Goal: Task Accomplishment & Management: Use online tool/utility

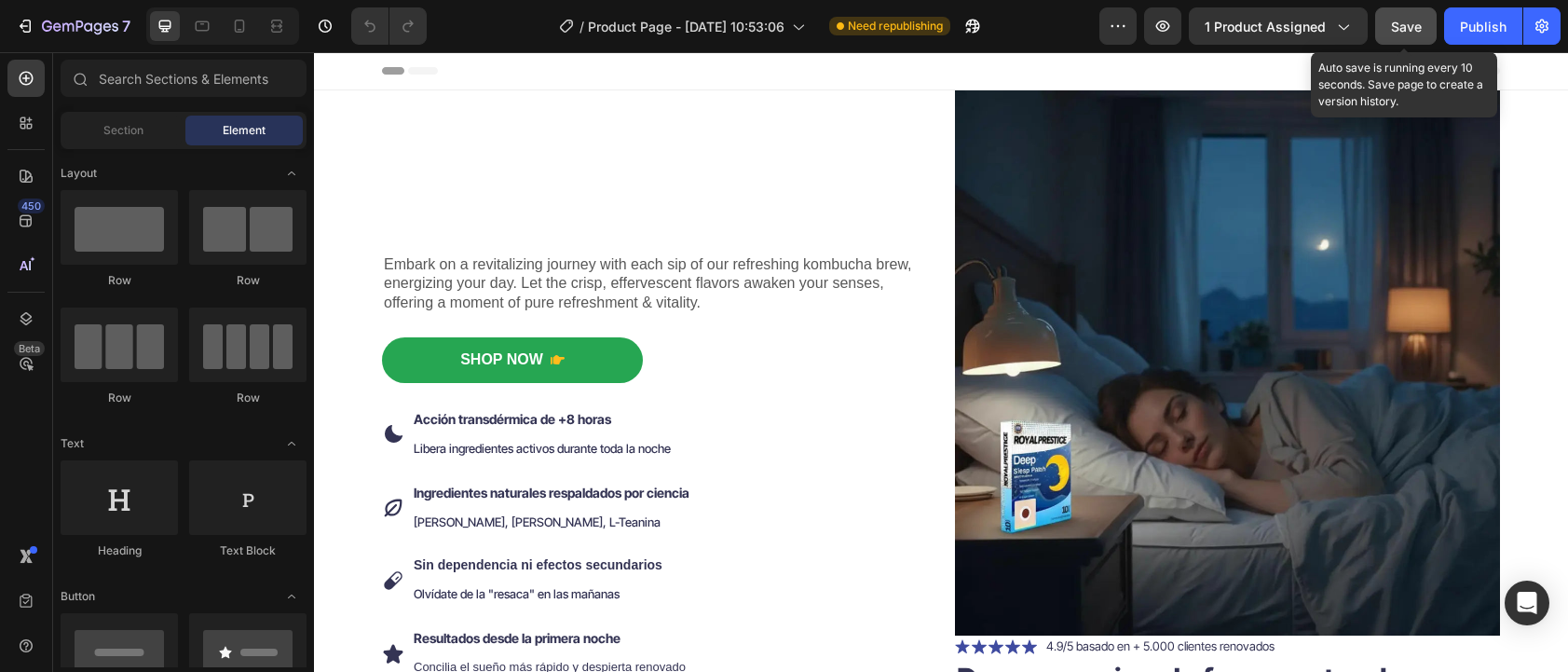
click at [1408, 32] on span "Save" at bounding box center [1406, 27] width 30 height 16
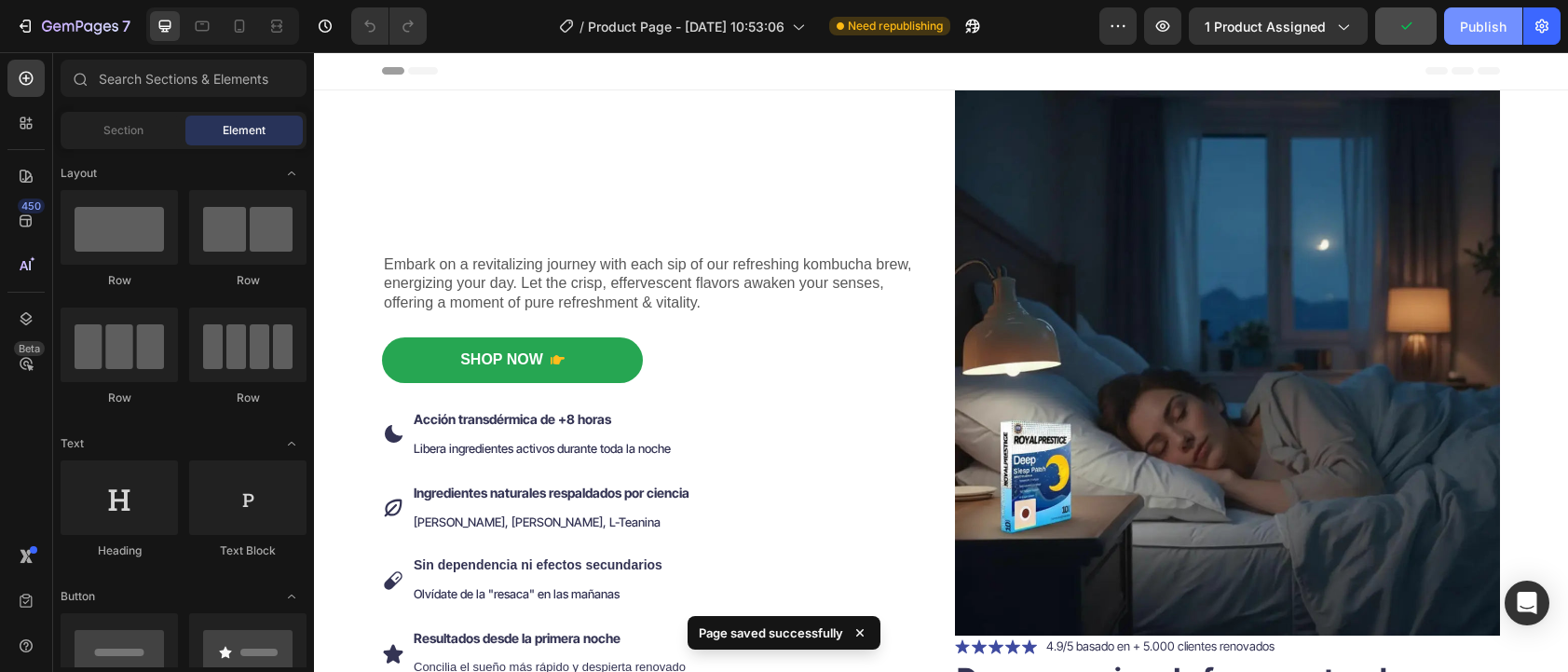
click at [1471, 24] on div "Publish" at bounding box center [1483, 27] width 46 height 20
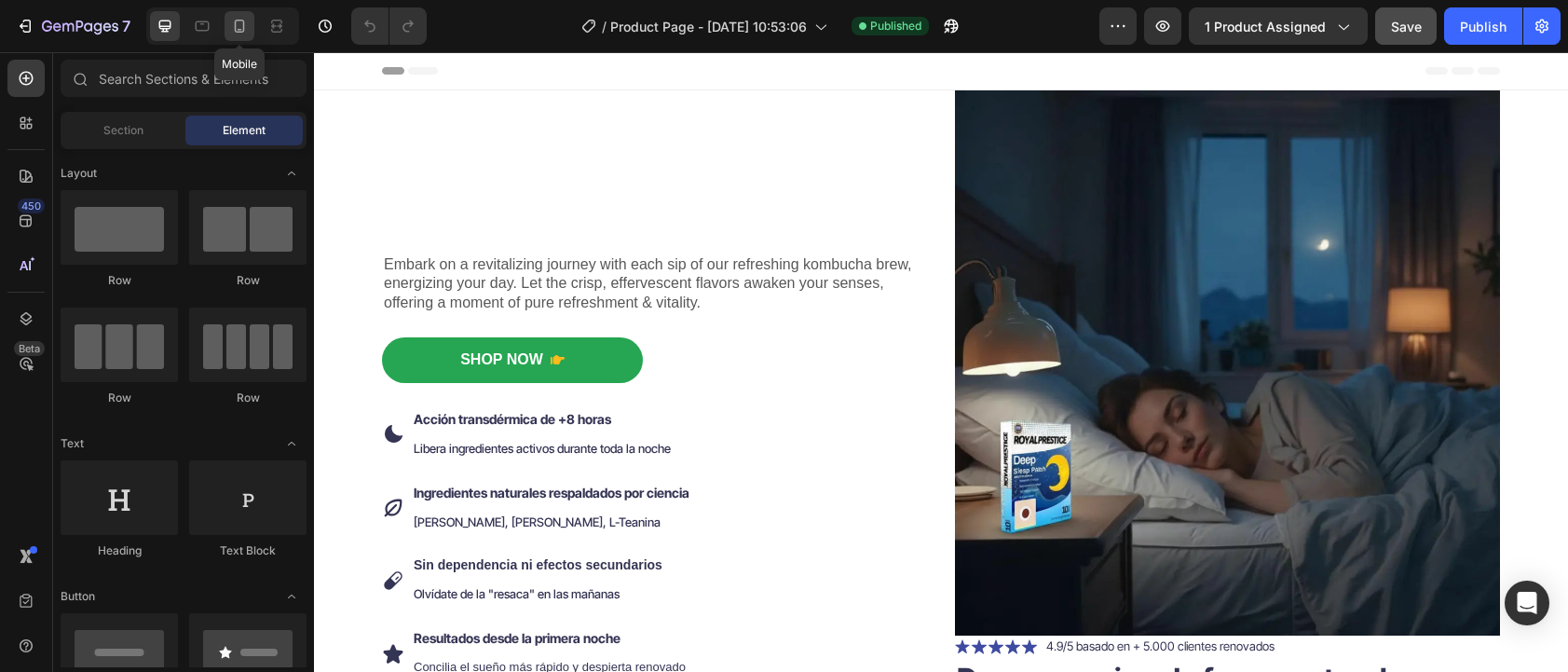
click at [231, 27] on icon at bounding box center [239, 27] width 19 height 19
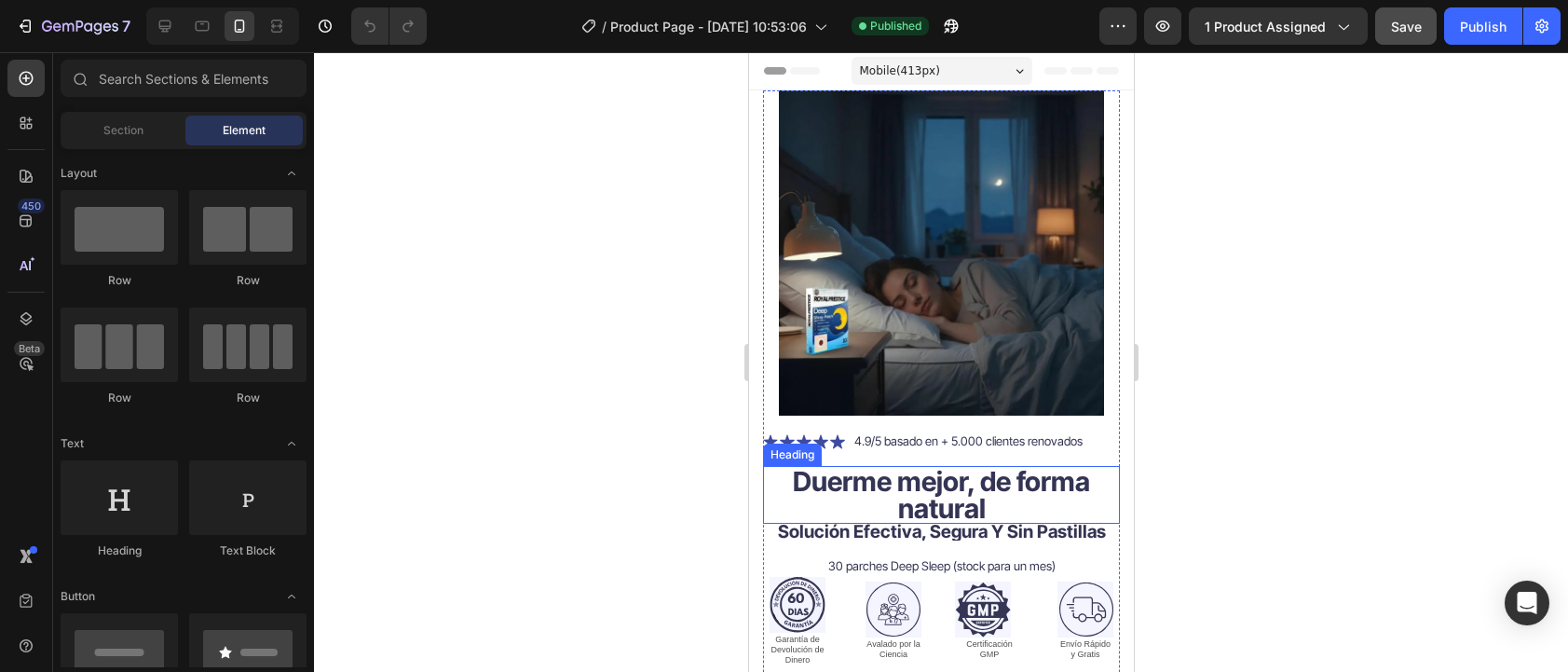
click at [854, 468] on strong "Duerme mejor, de forma natural" at bounding box center [941, 494] width 297 height 60
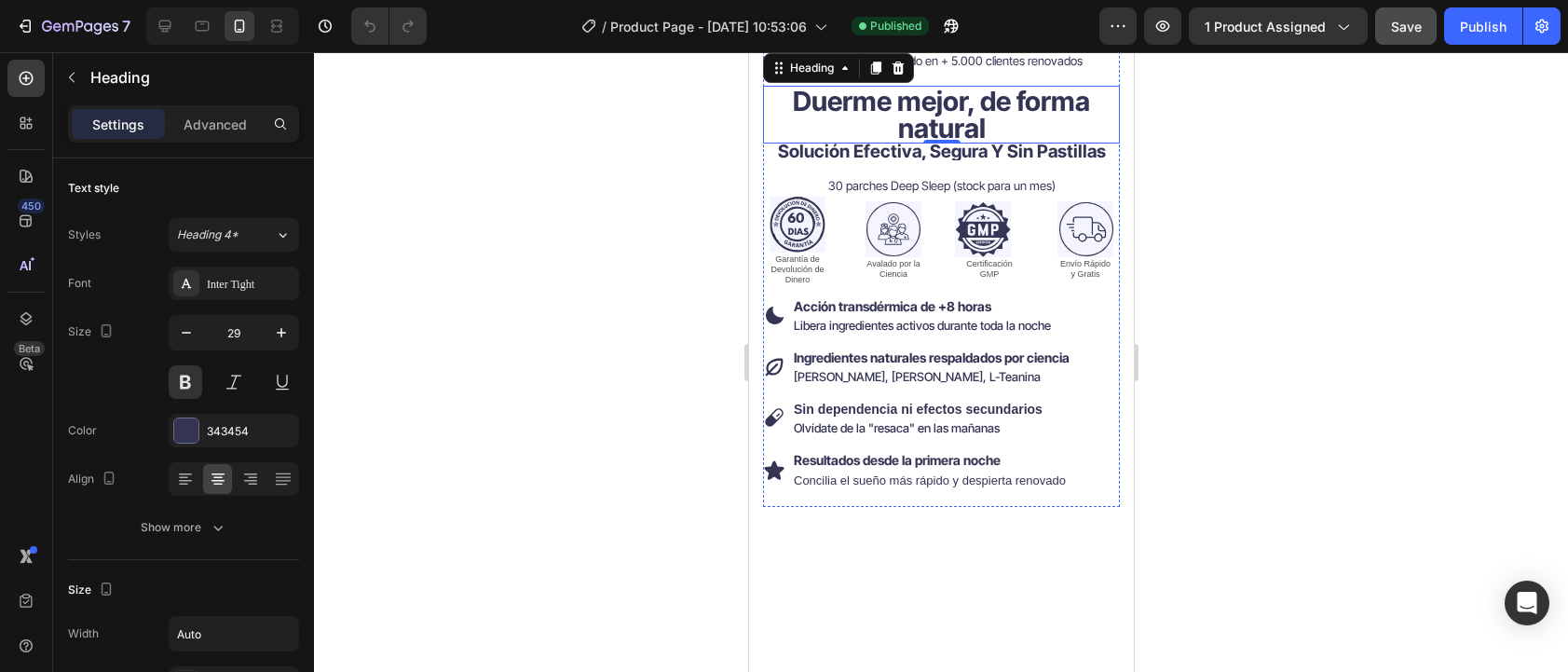
scroll to position [436, 0]
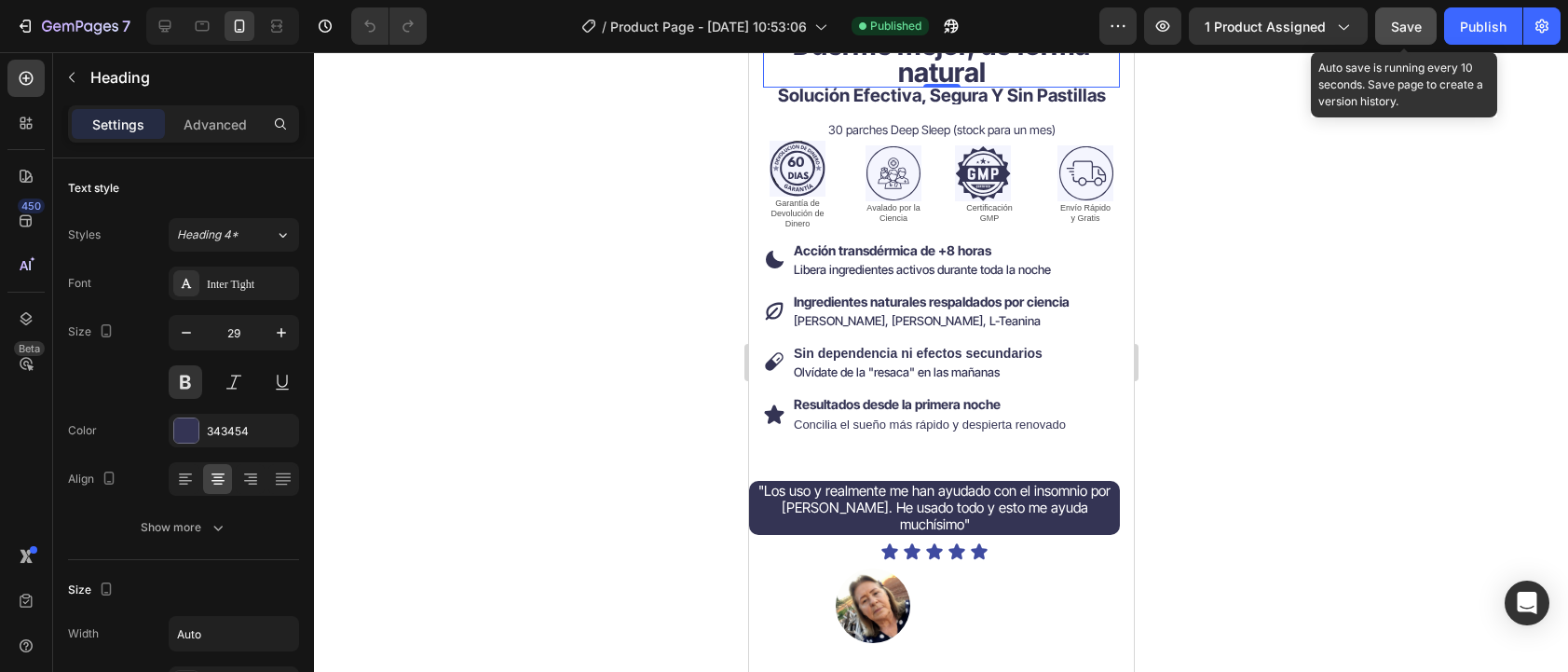
click at [1391, 35] on button "Save" at bounding box center [1405, 26] width 62 height 37
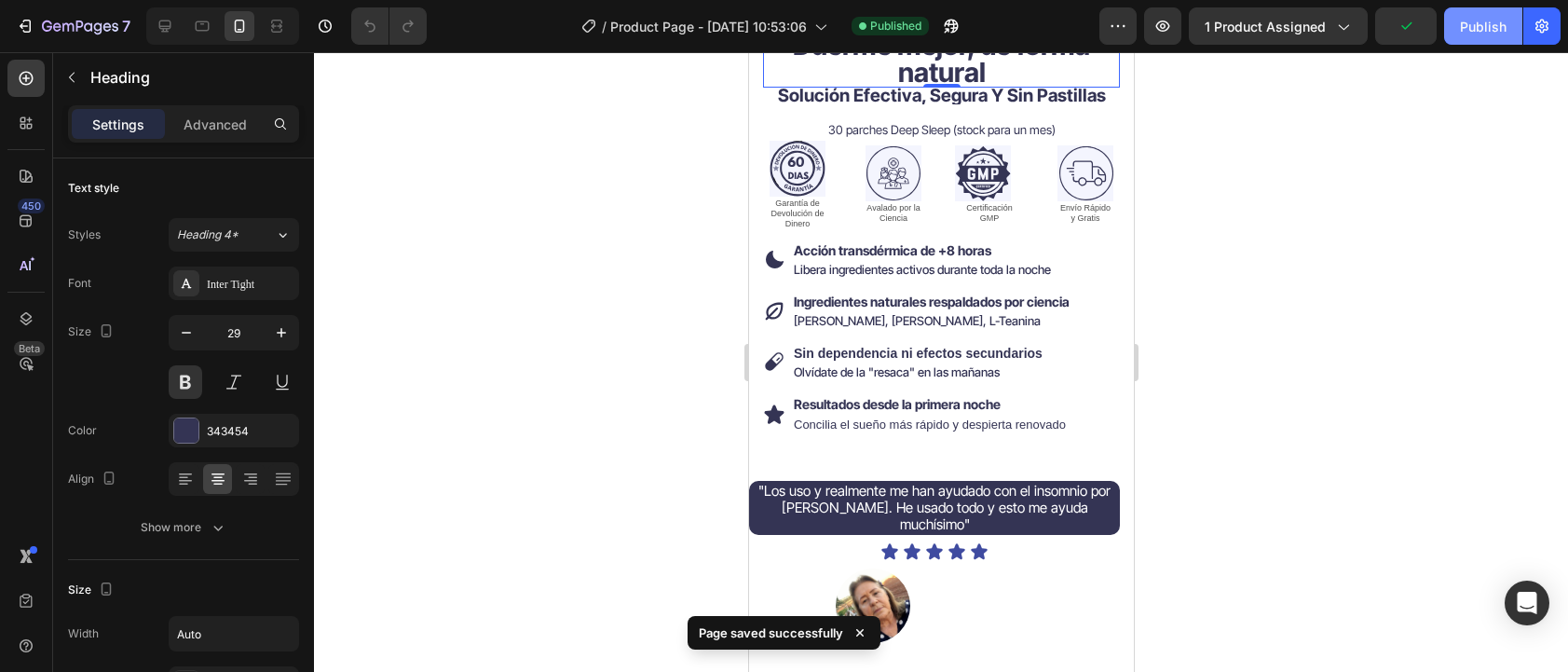
click at [1478, 24] on div "Publish" at bounding box center [1483, 27] width 46 height 20
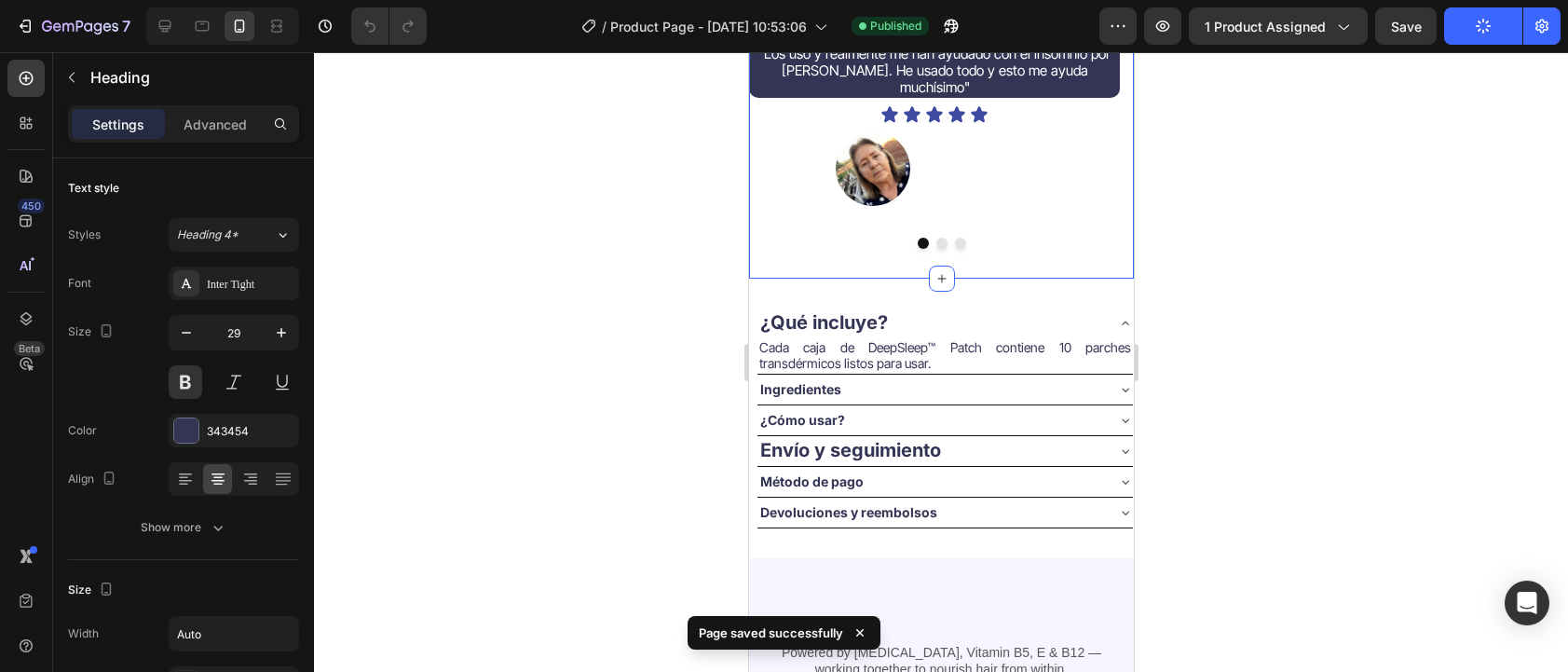
scroll to position [752, 0]
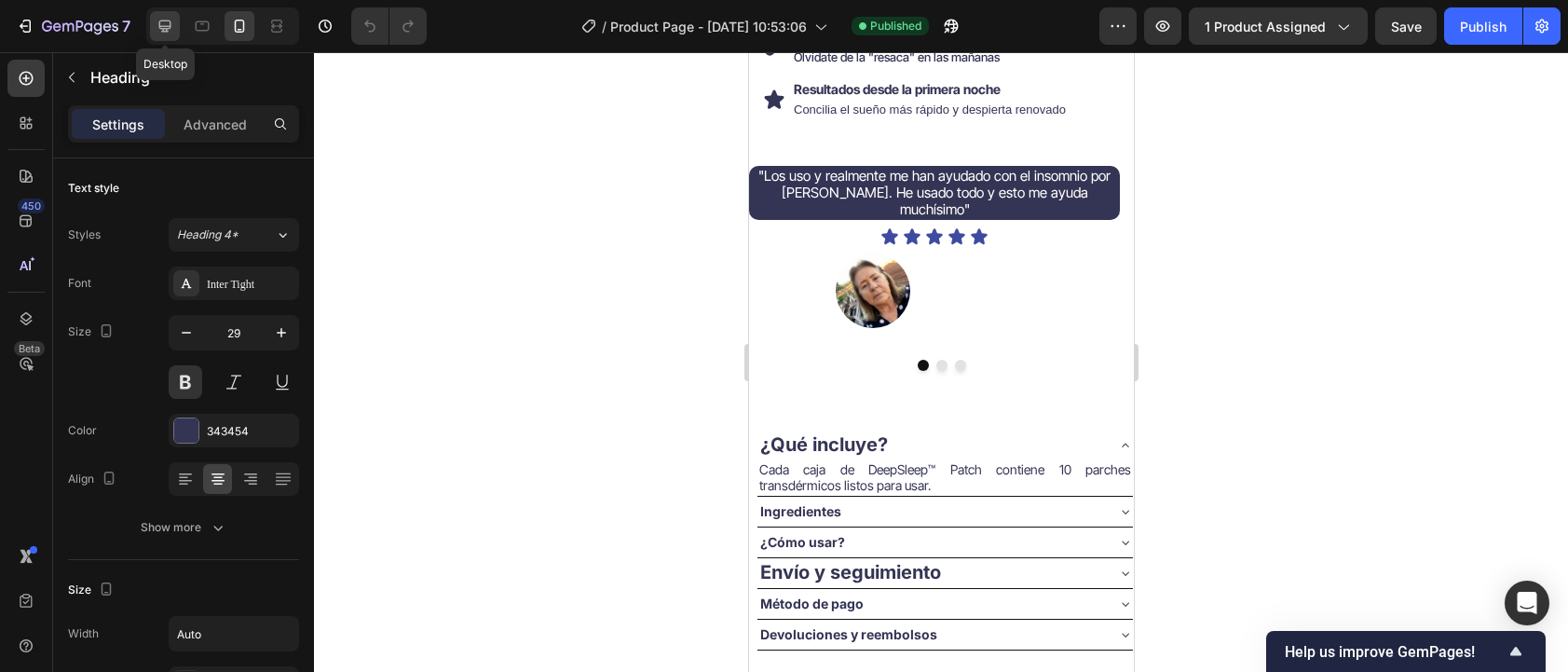
click at [166, 29] on icon at bounding box center [165, 27] width 12 height 12
type input "32"
type input "100%"
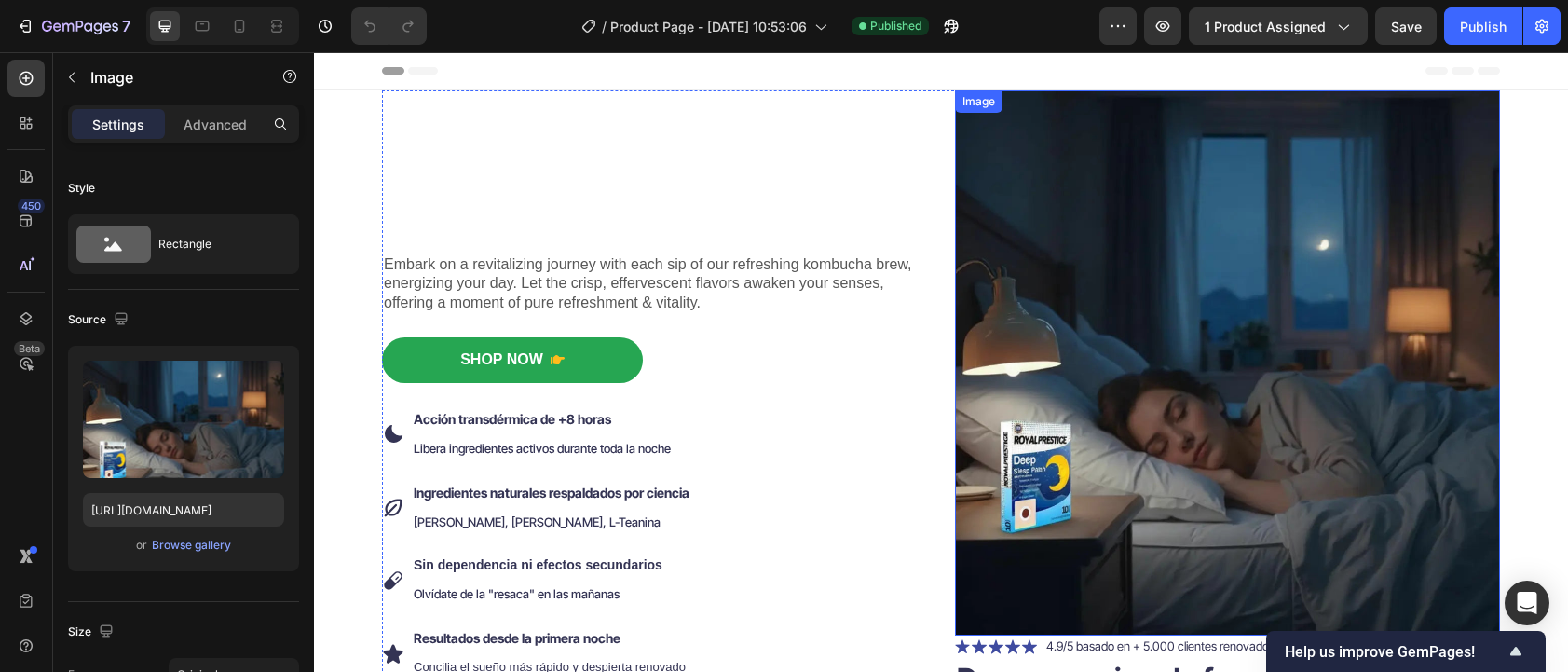
click at [1084, 235] on img at bounding box center [1227, 363] width 545 height 545
click at [1071, 108] on icon at bounding box center [1079, 109] width 15 height 15
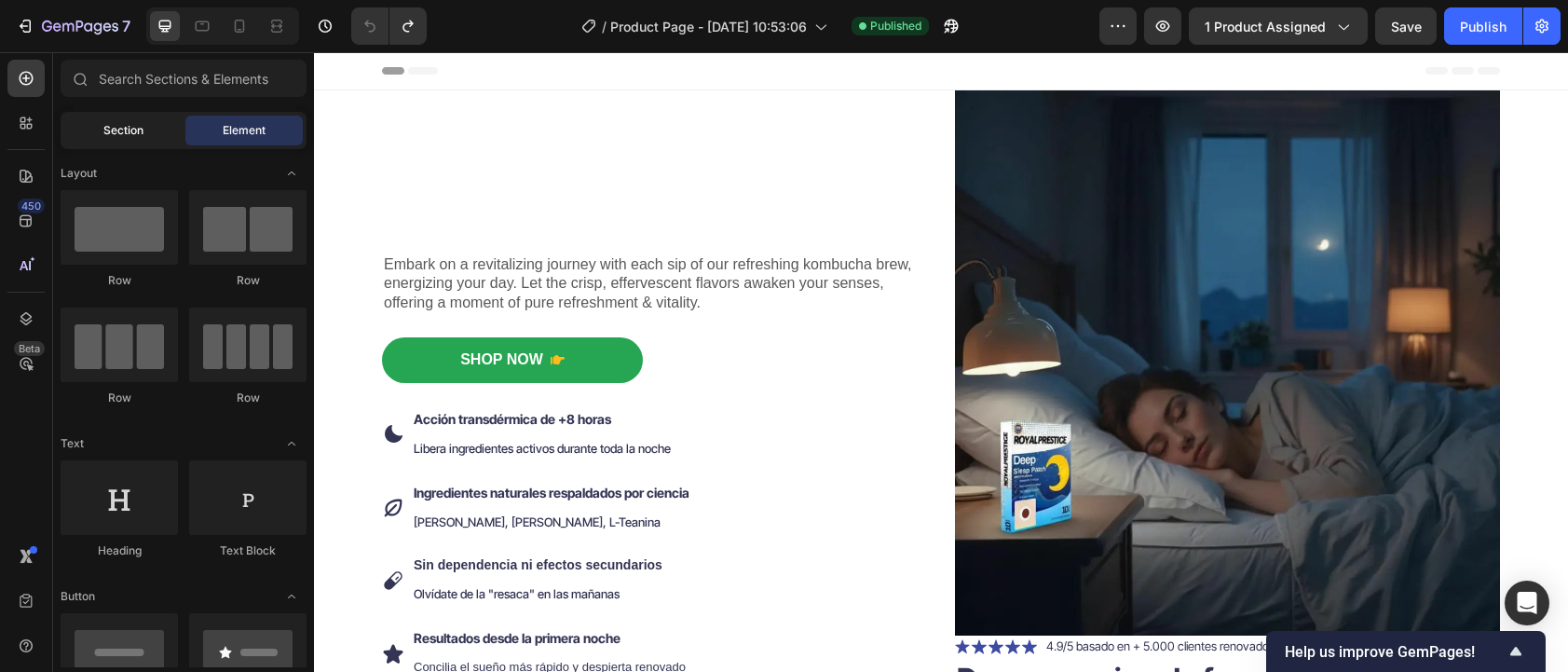
click at [98, 139] on div "Section" at bounding box center [123, 131] width 117 height 30
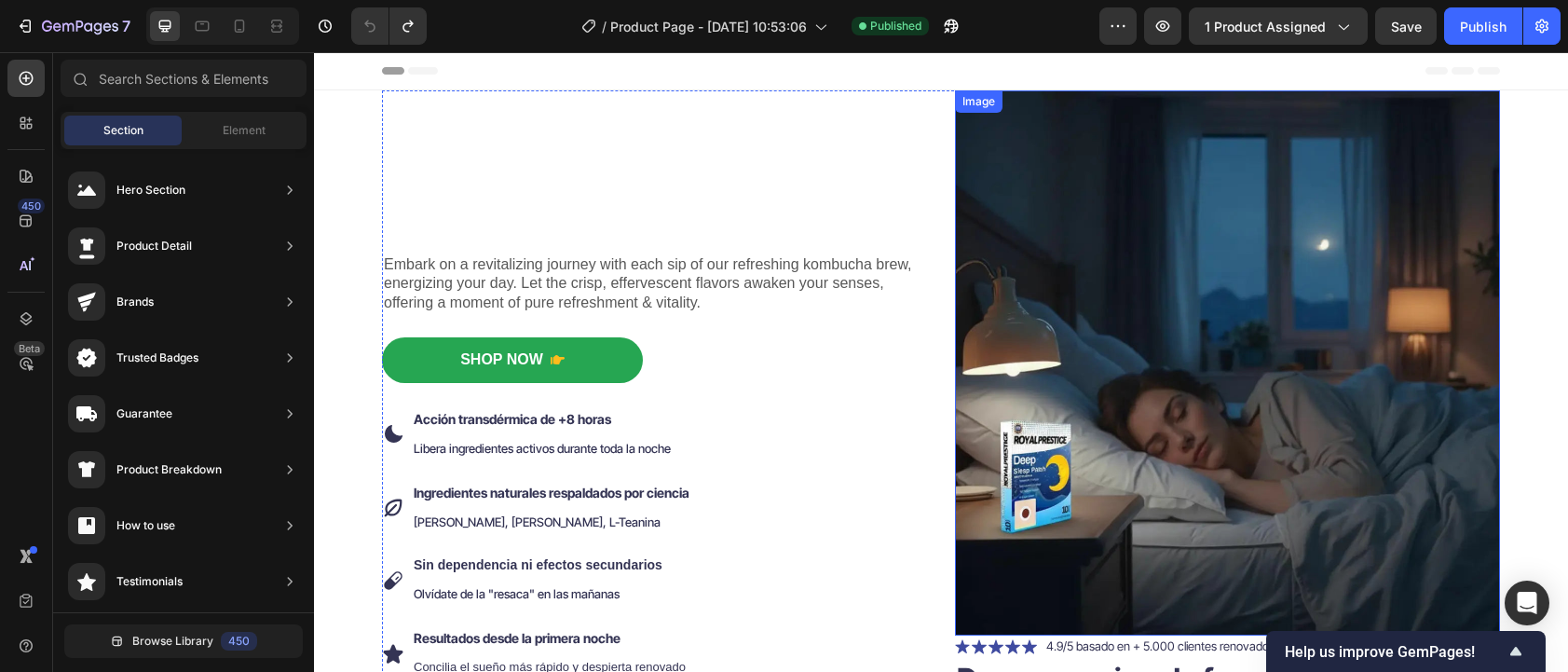
click at [1023, 157] on img at bounding box center [1227, 363] width 545 height 545
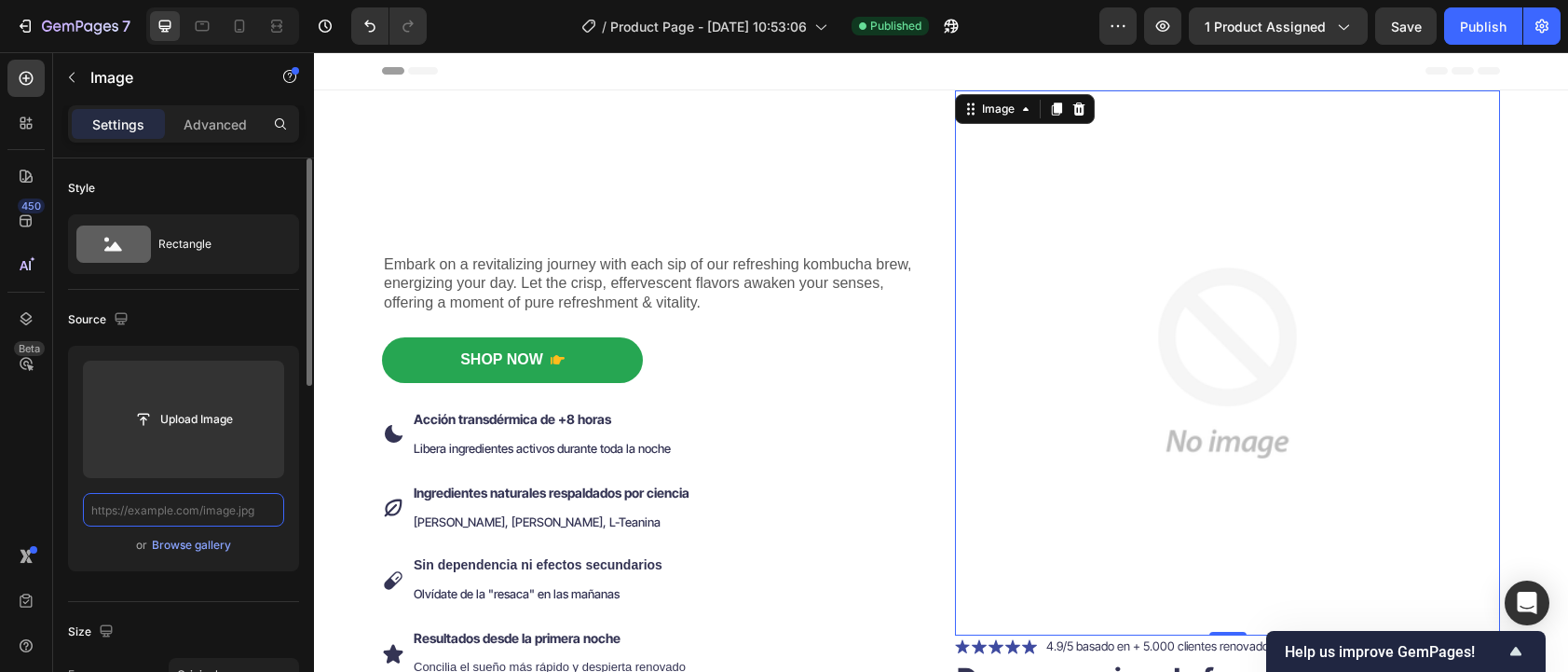
type input "https://cdn.shopify.com/s/files/1/0764/1422/2590/files/gempages_585894298097025…"
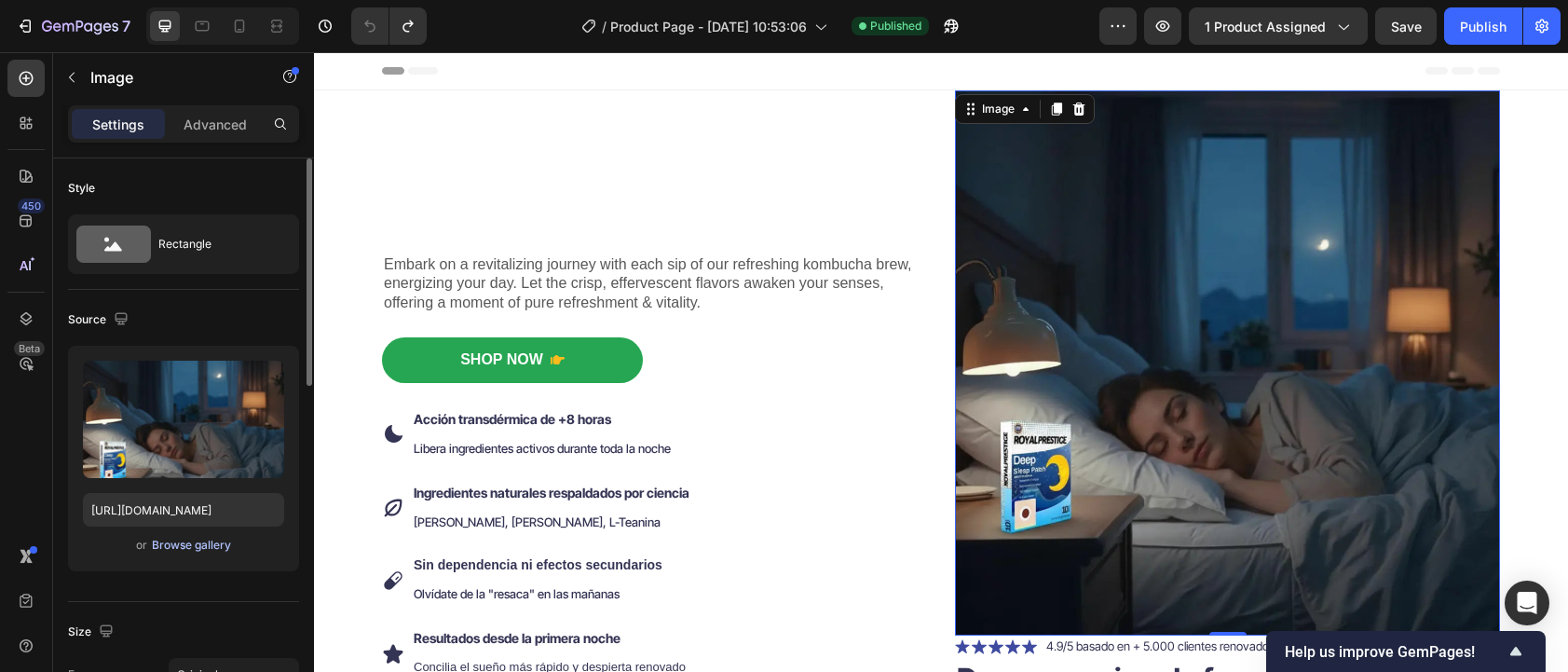
click at [182, 543] on div "Browse gallery" at bounding box center [191, 545] width 79 height 17
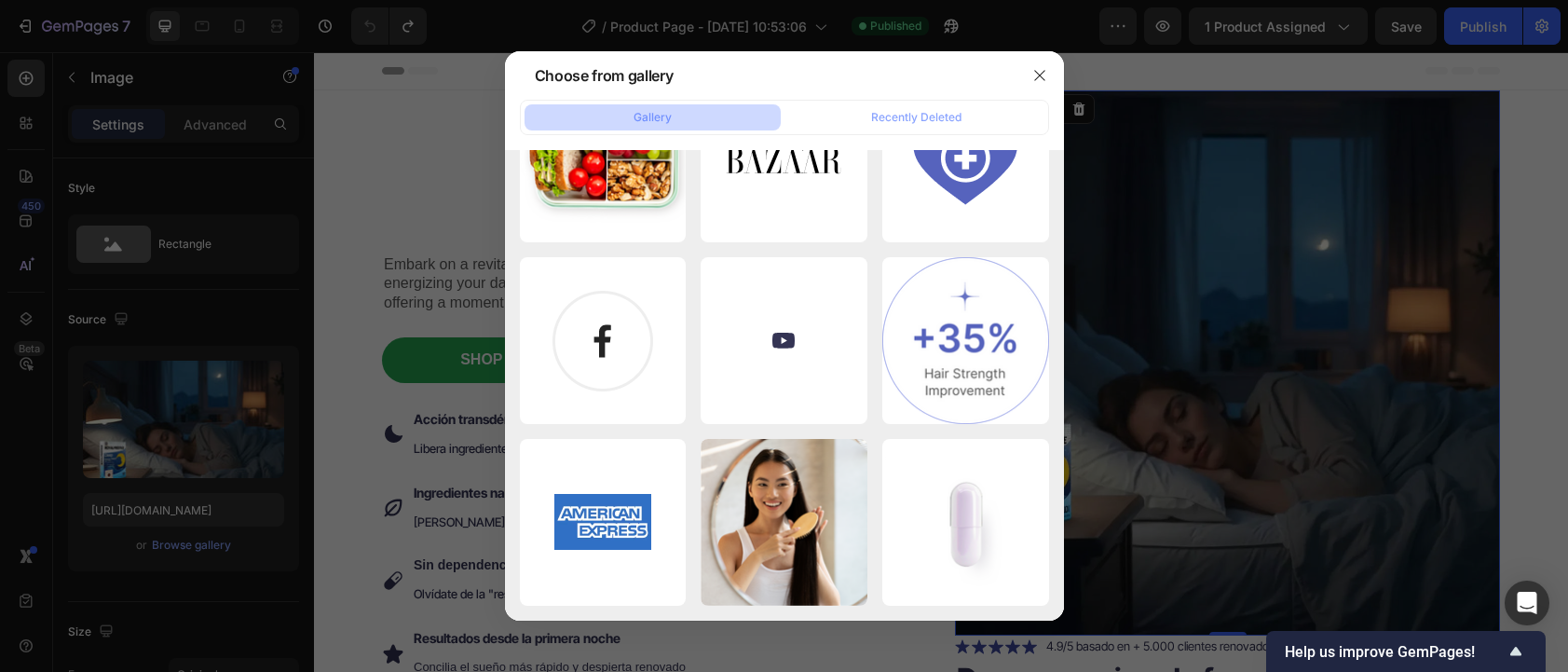
scroll to position [10610, 0]
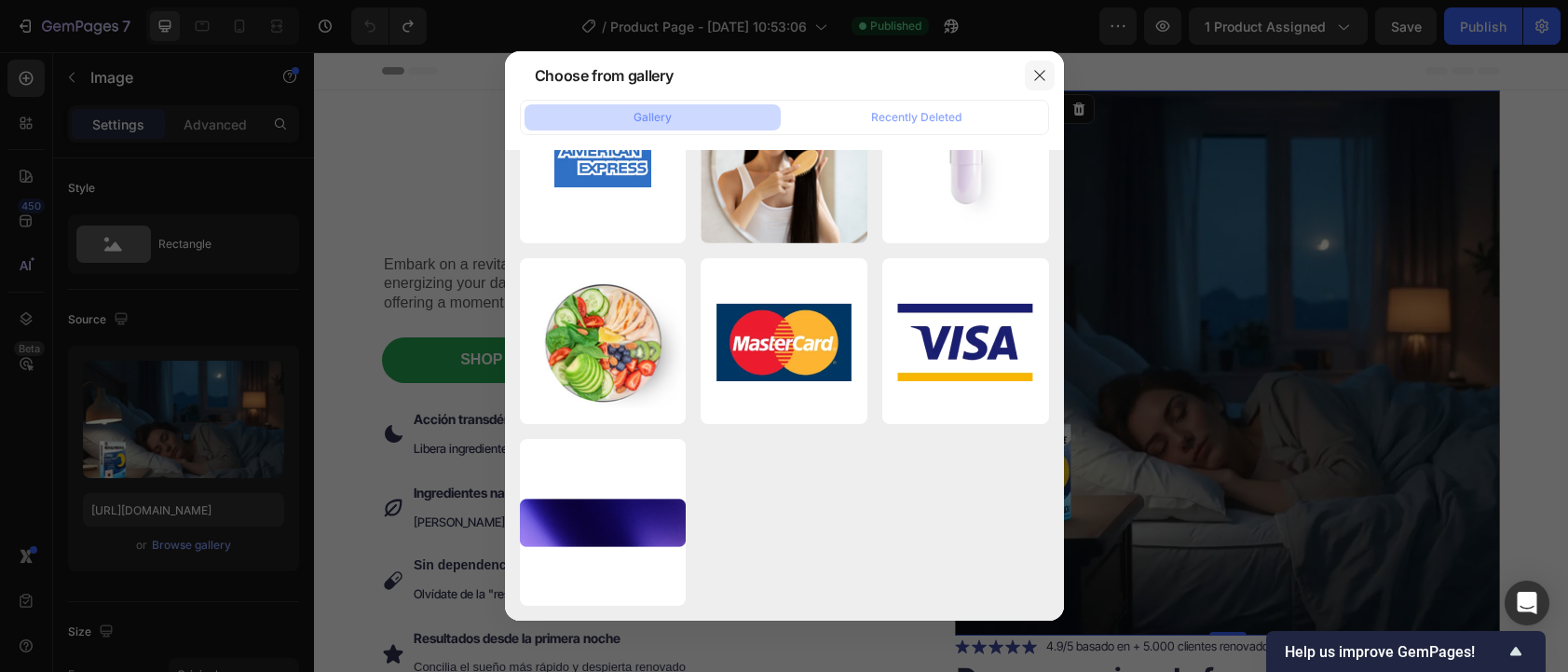
click at [1037, 73] on icon "button" at bounding box center [1039, 75] width 10 height 10
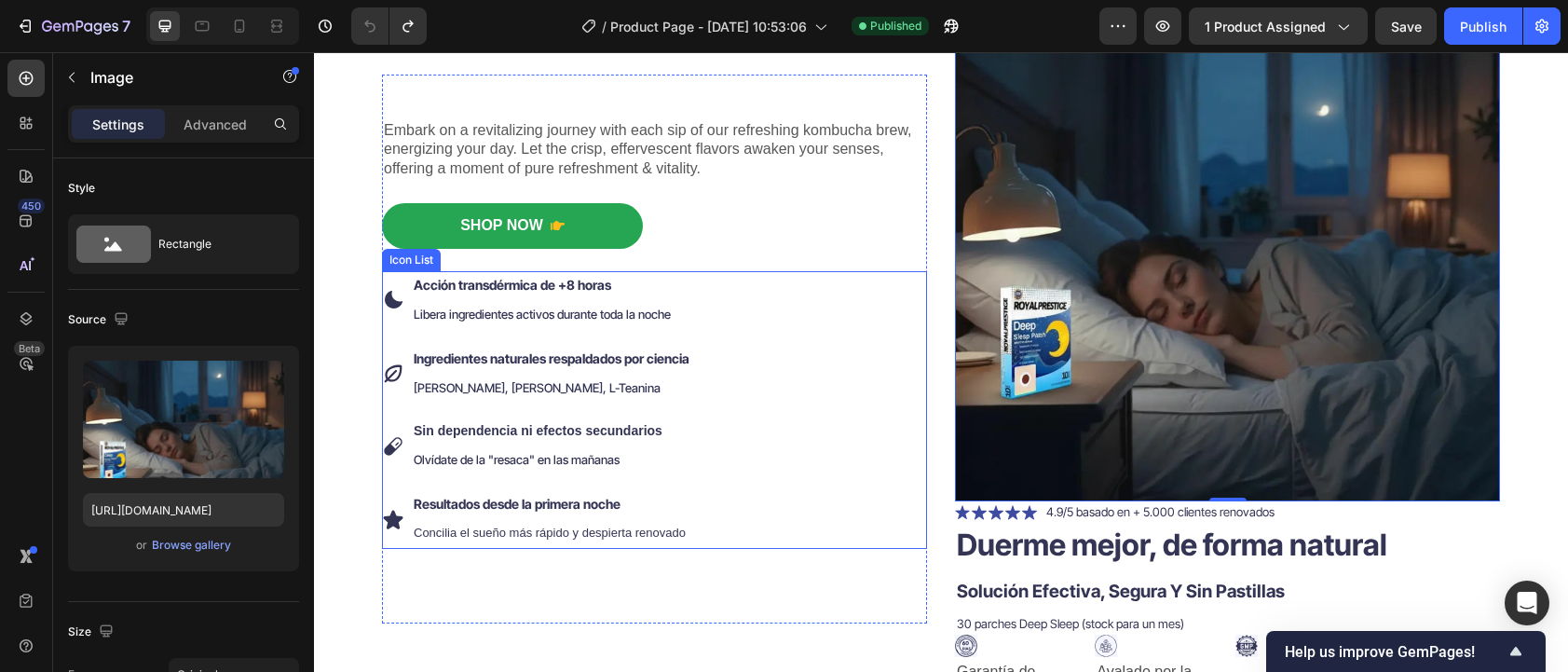
scroll to position [133, 0]
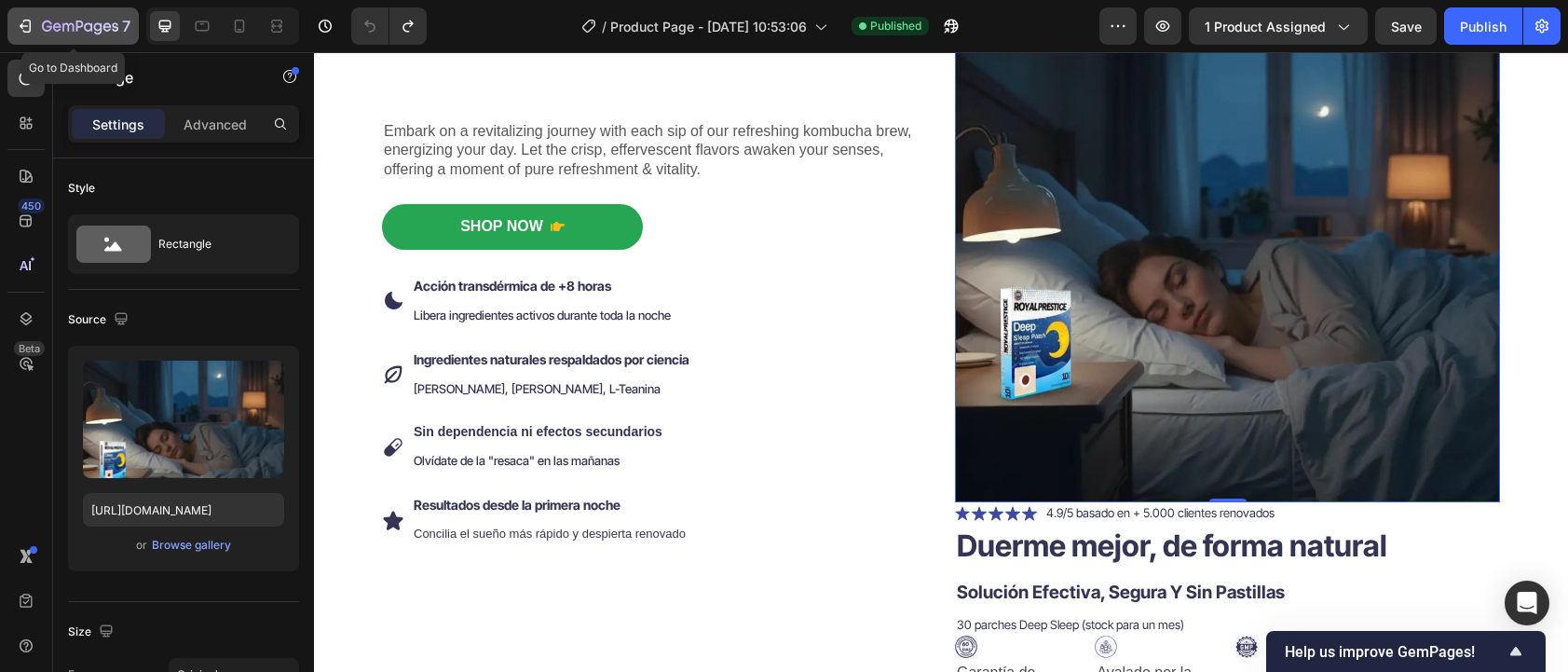
click at [17, 27] on icon "button" at bounding box center [26, 27] width 19 height 19
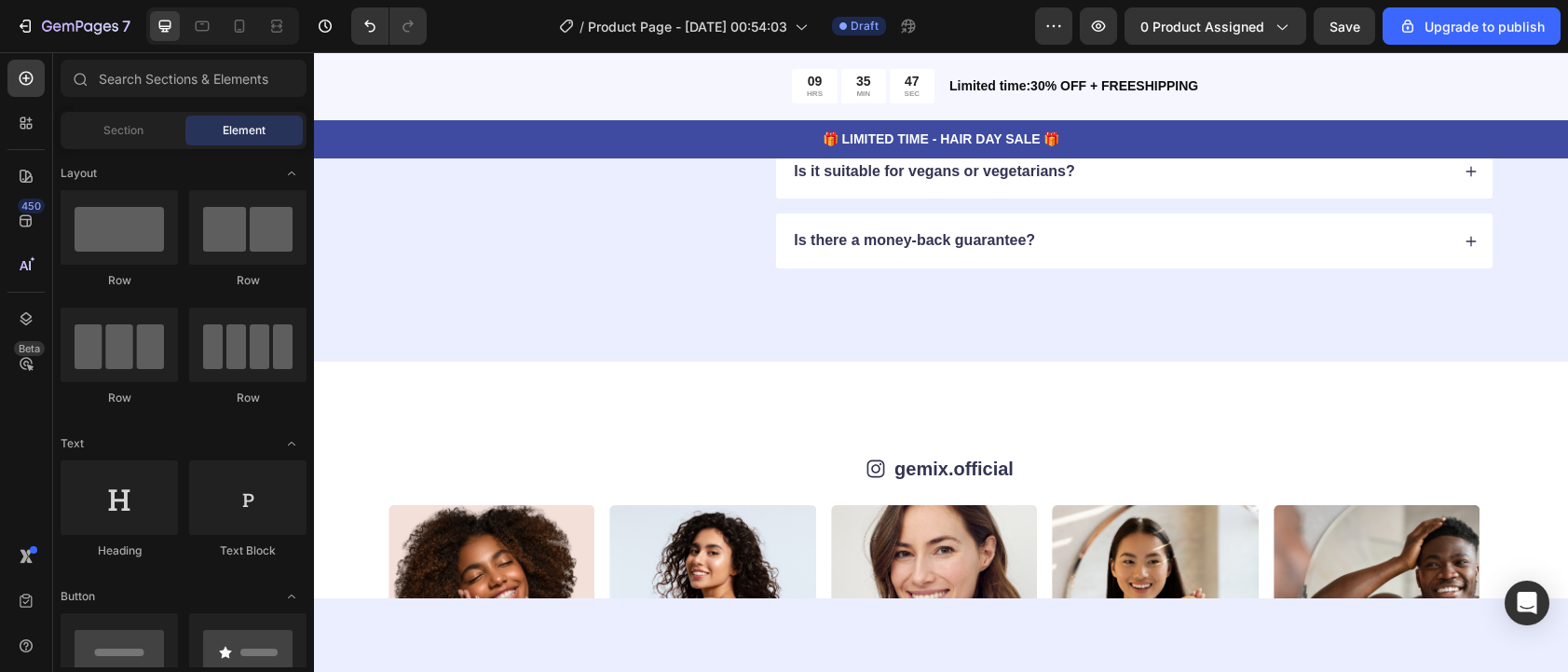
scroll to position [4609, 0]
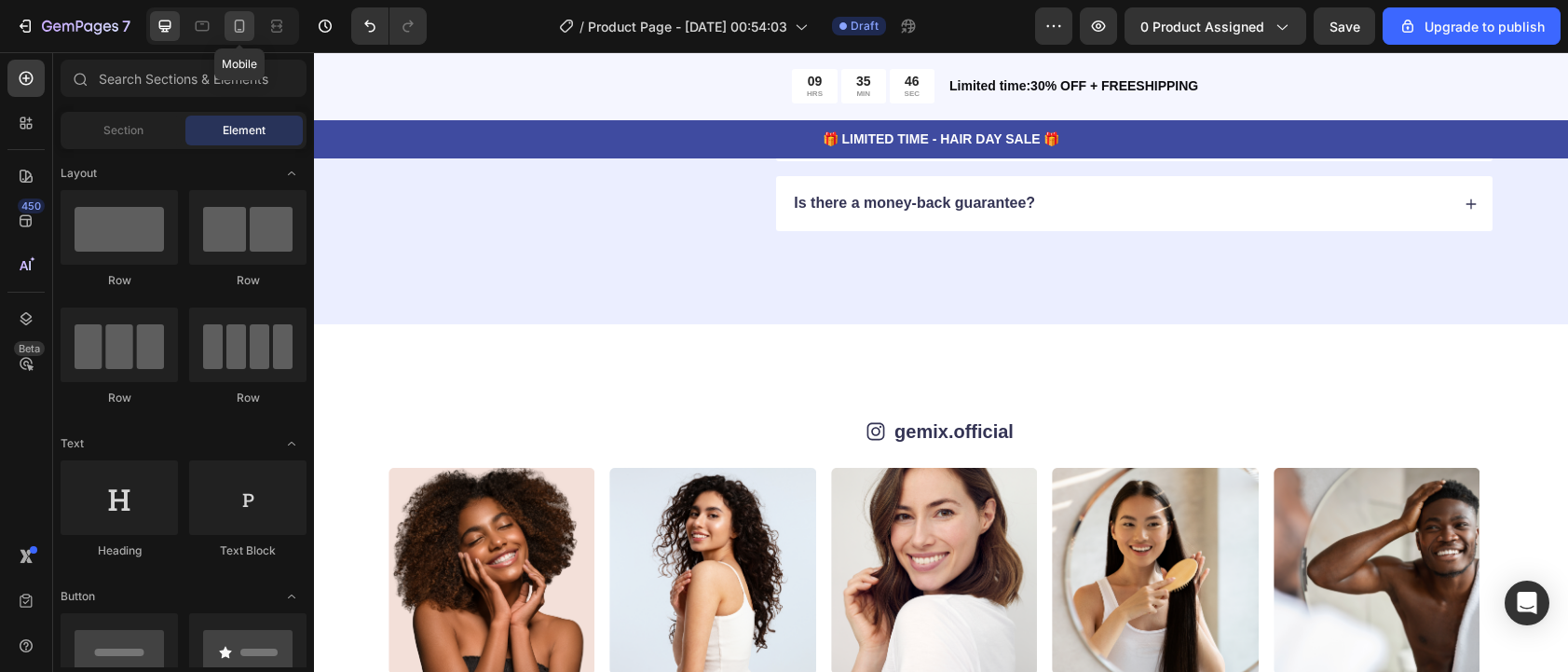
click at [241, 27] on icon at bounding box center [239, 27] width 19 height 19
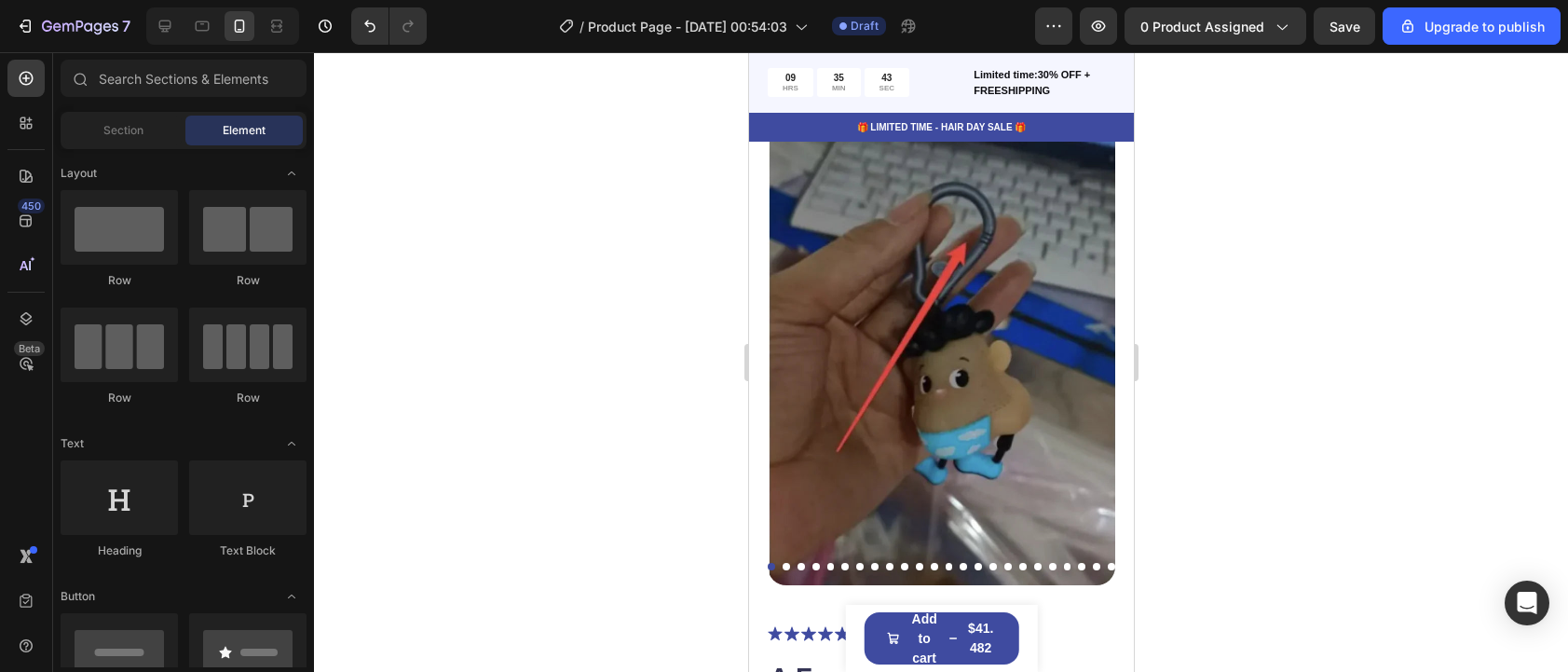
scroll to position [122, 0]
click at [1048, 378] on img at bounding box center [940, 330] width 347 height 508
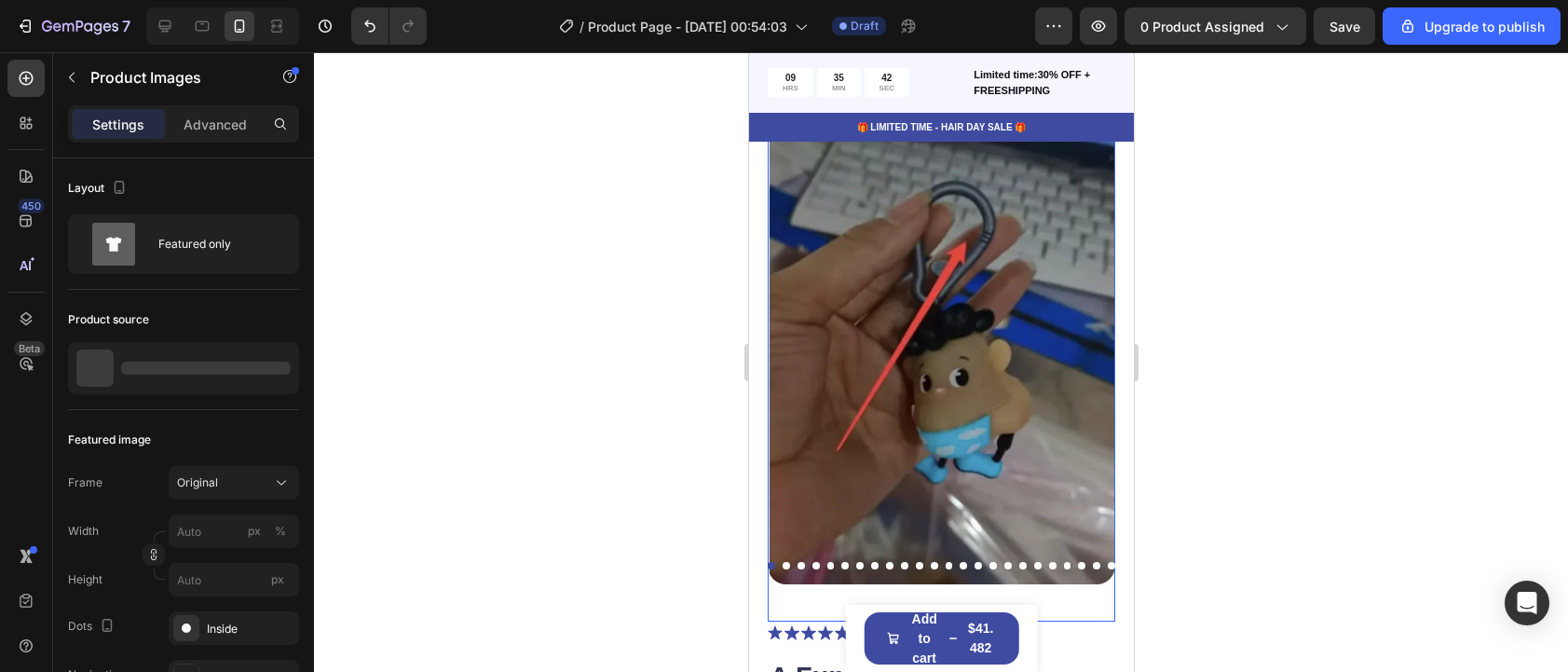
click at [1048, 378] on img at bounding box center [940, 330] width 347 height 508
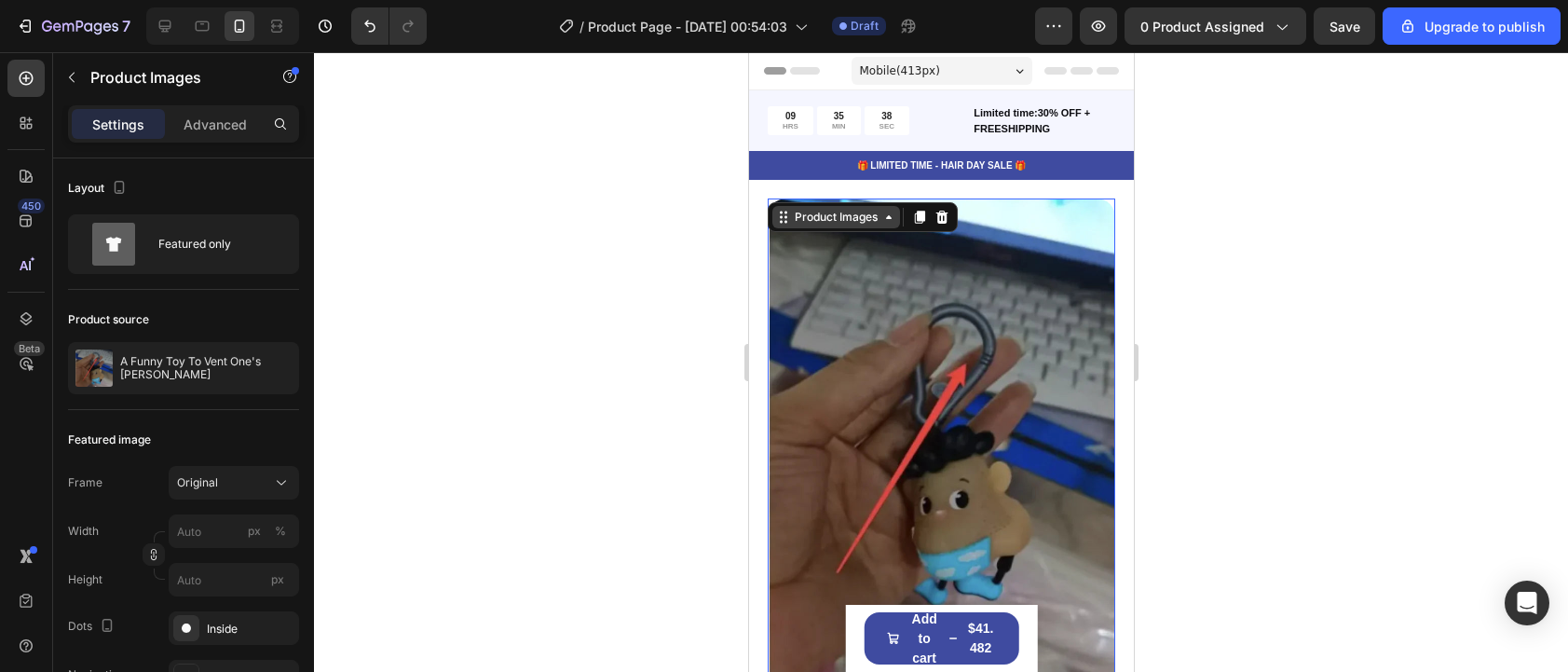
click at [875, 227] on div "Product Images" at bounding box center [835, 218] width 128 height 23
click at [942, 216] on icon at bounding box center [941, 217] width 12 height 13
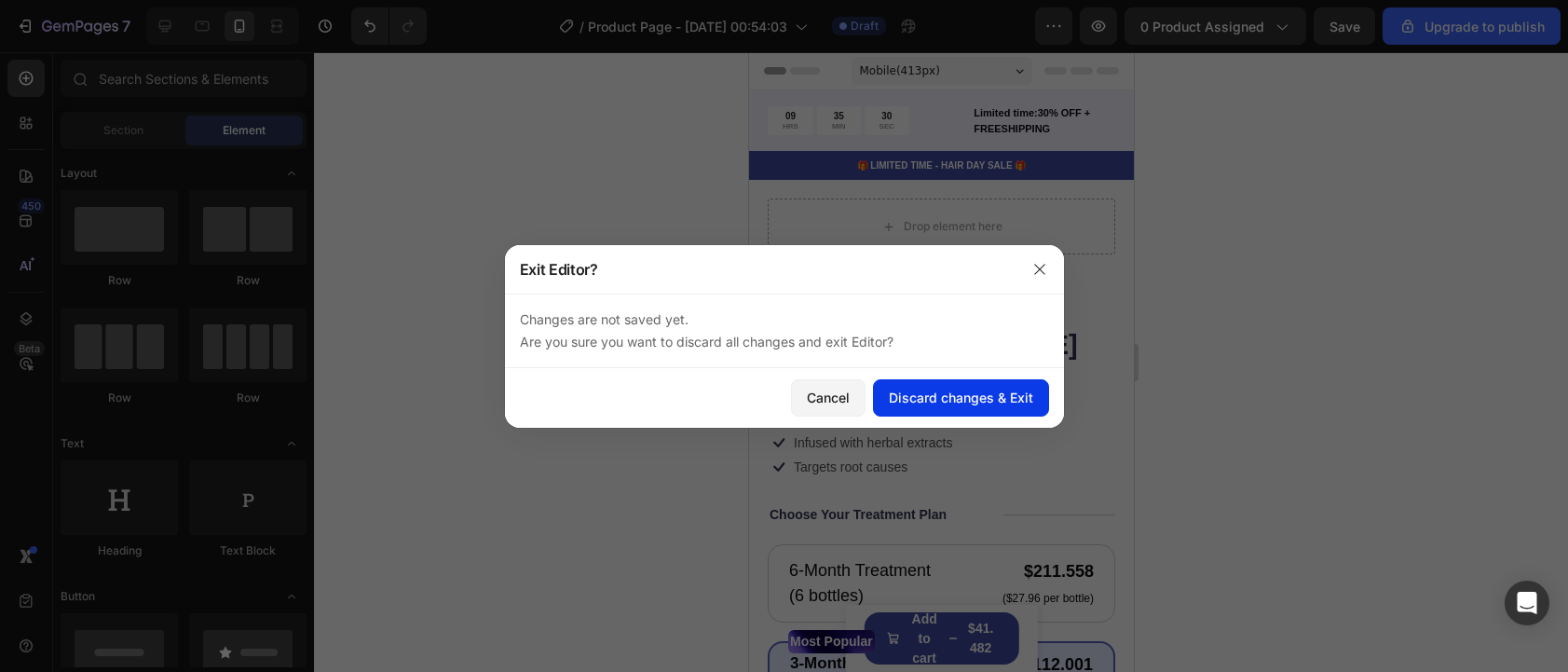
click at [925, 406] on div "Discard changes & Exit" at bounding box center [960, 398] width 145 height 20
